Goal: Communication & Community: Answer question/provide support

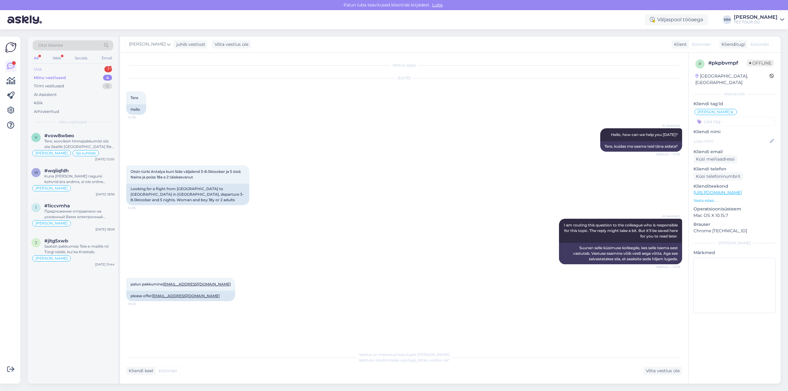
click at [107, 69] on div "1" at bounding box center [108, 69] width 8 height 6
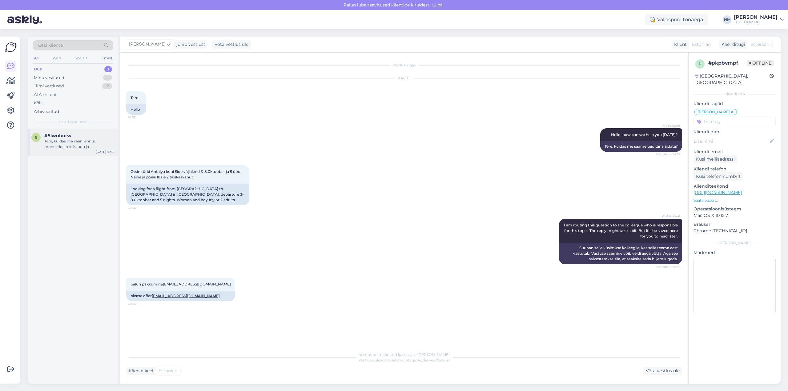
click at [96, 137] on div "#5lwobofw" at bounding box center [79, 136] width 70 height 6
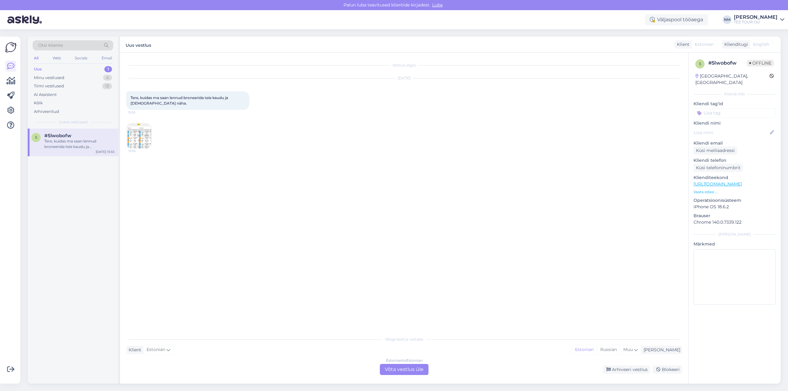
click at [136, 136] on img at bounding box center [138, 136] width 25 height 25
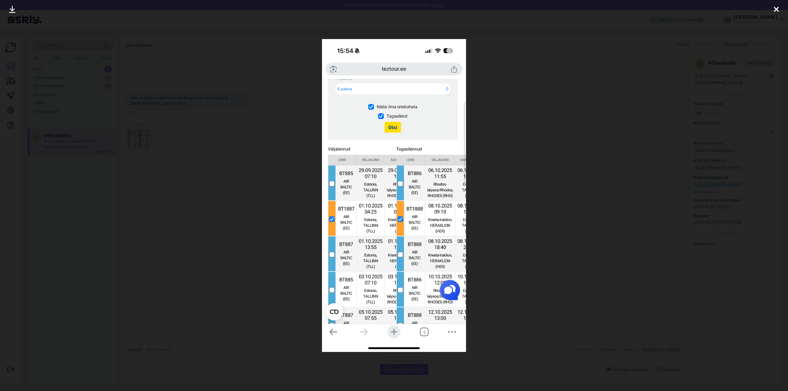
click at [777, 12] on icon at bounding box center [775, 10] width 5 height 8
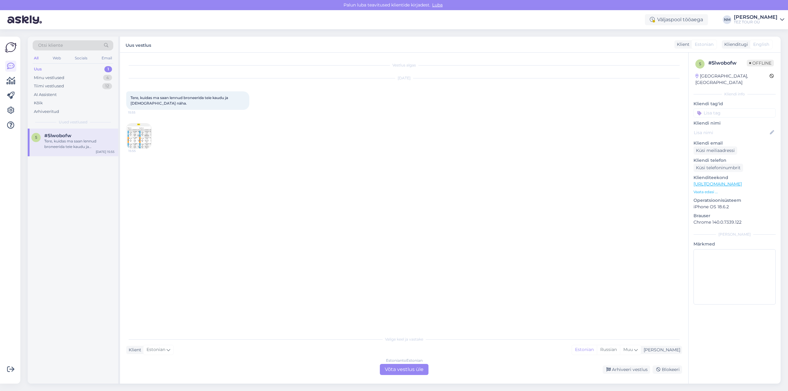
click at [416, 371] on div "Estonian to Estonian Võta vestlus üle" at bounding box center [404, 369] width 49 height 11
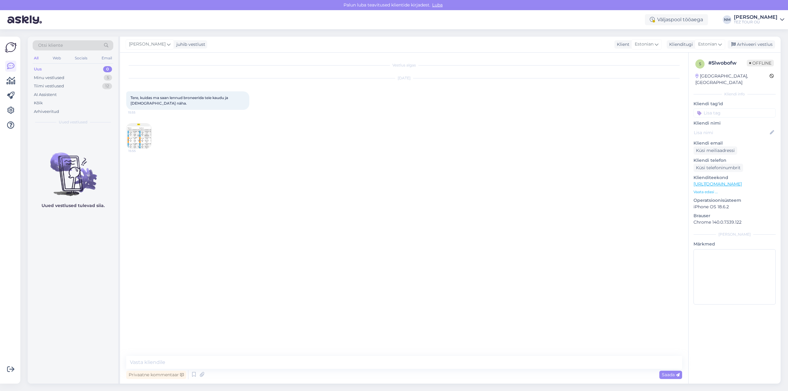
click at [718, 108] on input at bounding box center [734, 112] width 82 height 9
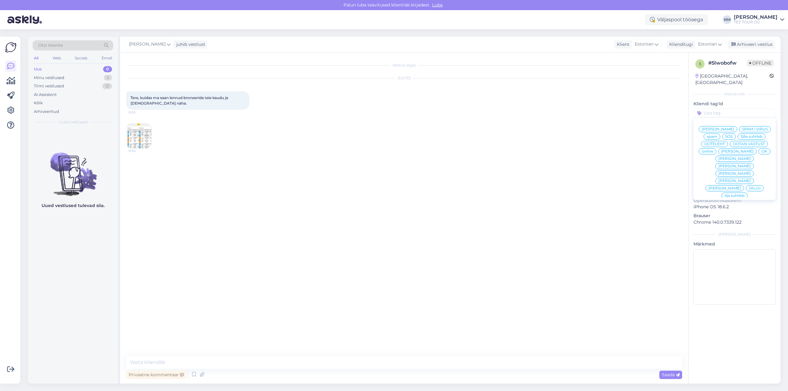
click at [753, 163] on div "[PERSON_NAME]" at bounding box center [734, 166] width 38 height 6
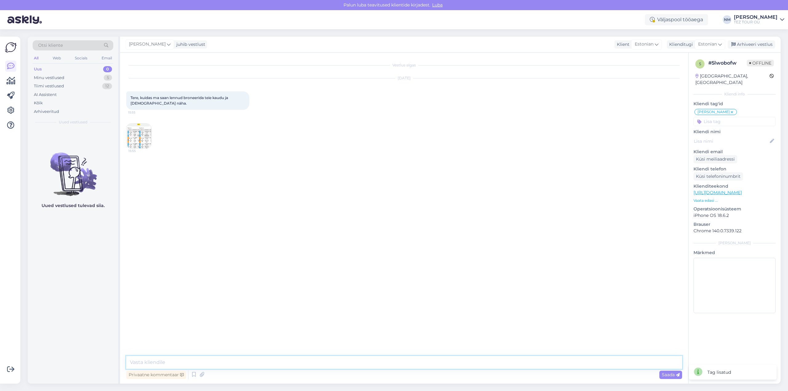
click at [169, 362] on textarea at bounding box center [404, 362] width 556 height 13
paste textarea "Täname, et tunnete huvi TEZ TOURi poolt pakutavate reisiteenuste vastu."
type textarea "Tere! Täname, et tunnete huvi TEZ TOURi poolt pakutavate reisiteenuste vastu."
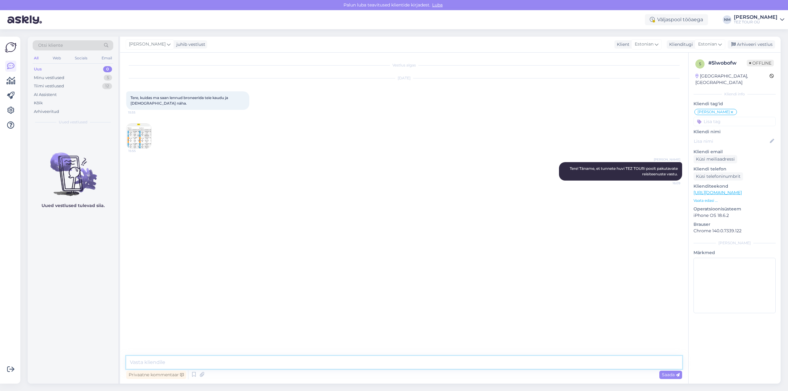
click at [148, 361] on textarea at bounding box center [404, 362] width 556 height 13
type textarea "Täpsustage palun, millist reisi soovite ära broneerida ja kui palju lennupilete…"
